Goal: Find specific page/section

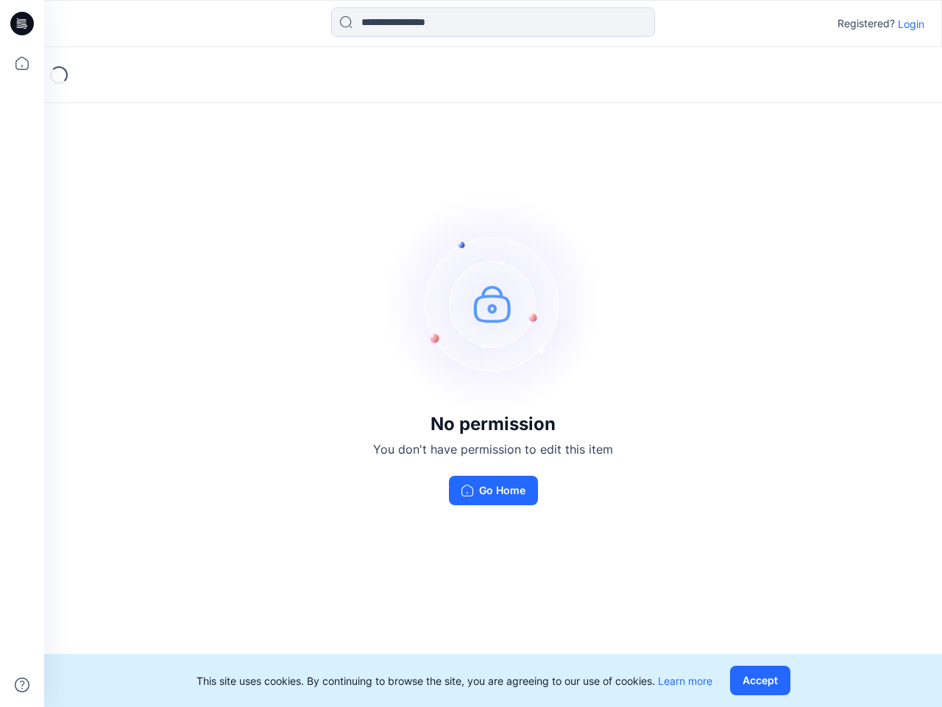
click at [471, 353] on img at bounding box center [493, 303] width 221 height 221
click at [23, 24] on icon at bounding box center [24, 24] width 6 height 1
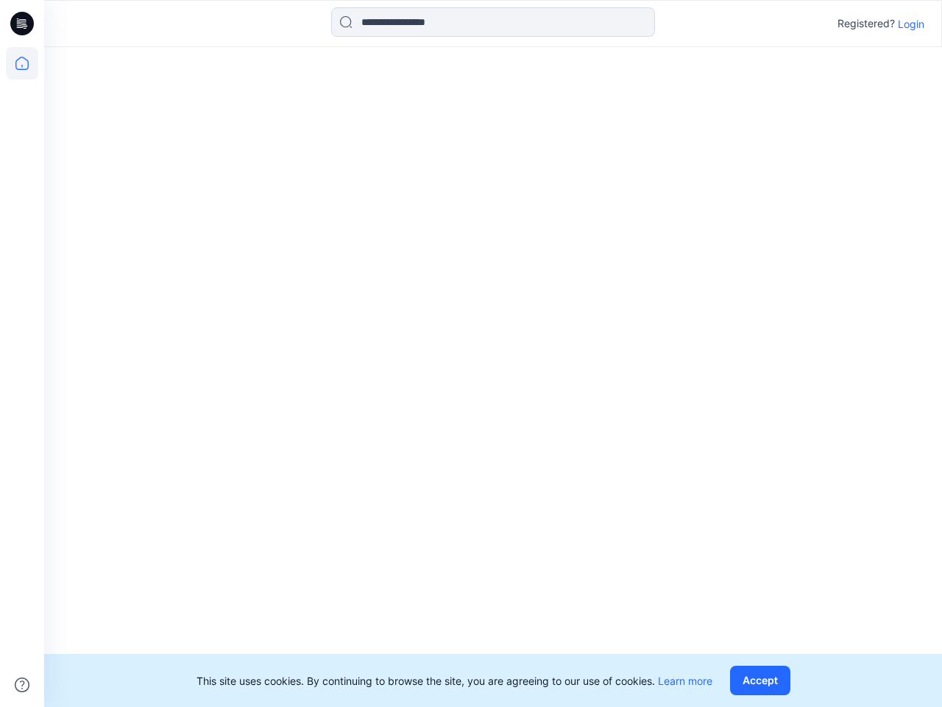
click at [22, 63] on icon at bounding box center [22, 63] width 32 height 32
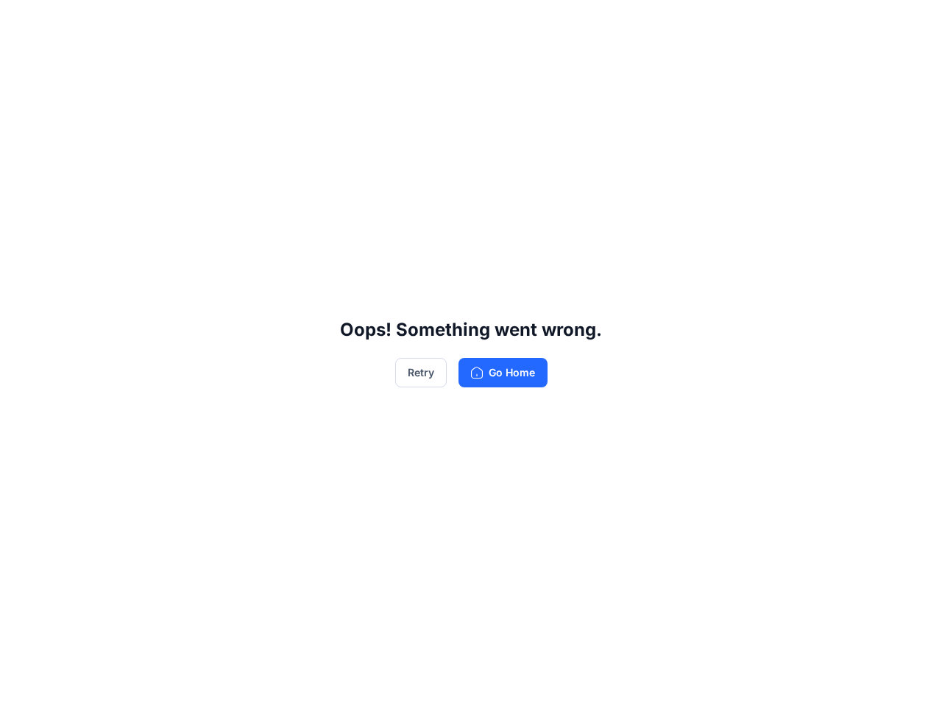
click at [22, 685] on div "Oops! Something went wrong. Retry Go Home" at bounding box center [471, 353] width 942 height 707
click at [493, 22] on div "Oops! Something went wrong. Retry Go Home" at bounding box center [471, 353] width 942 height 707
click at [912, 24] on div "Oops! Something went wrong. Retry Go Home" at bounding box center [471, 353] width 942 height 707
click at [764, 680] on div "Oops! Something went wrong. Retry Go Home" at bounding box center [471, 353] width 942 height 707
